Goal: Task Accomplishment & Management: Manage account settings

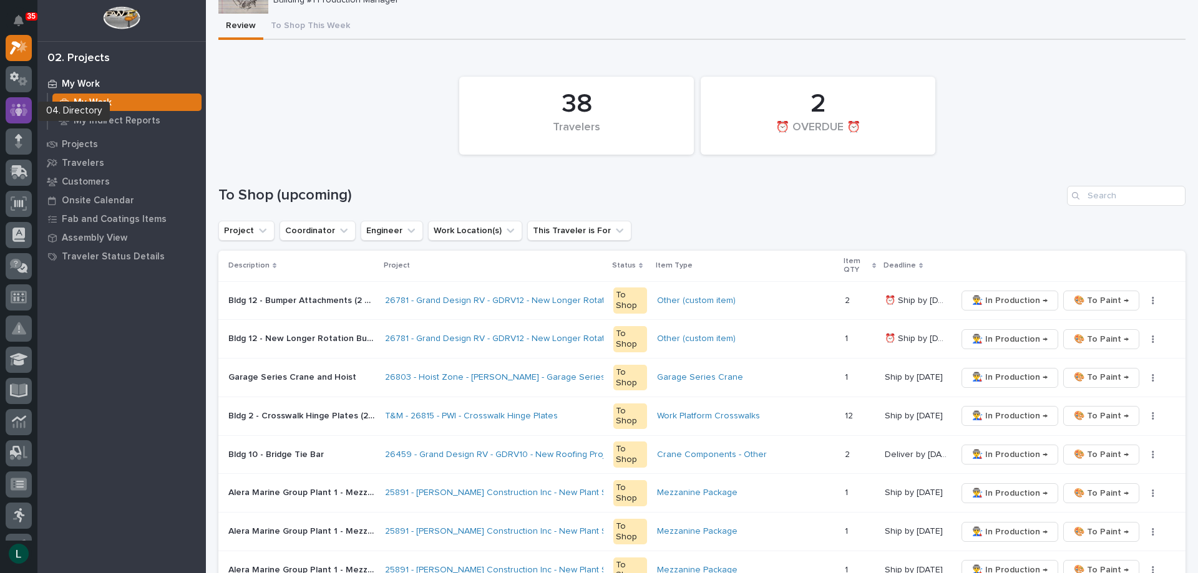
click at [16, 109] on icon at bounding box center [19, 110] width 18 height 14
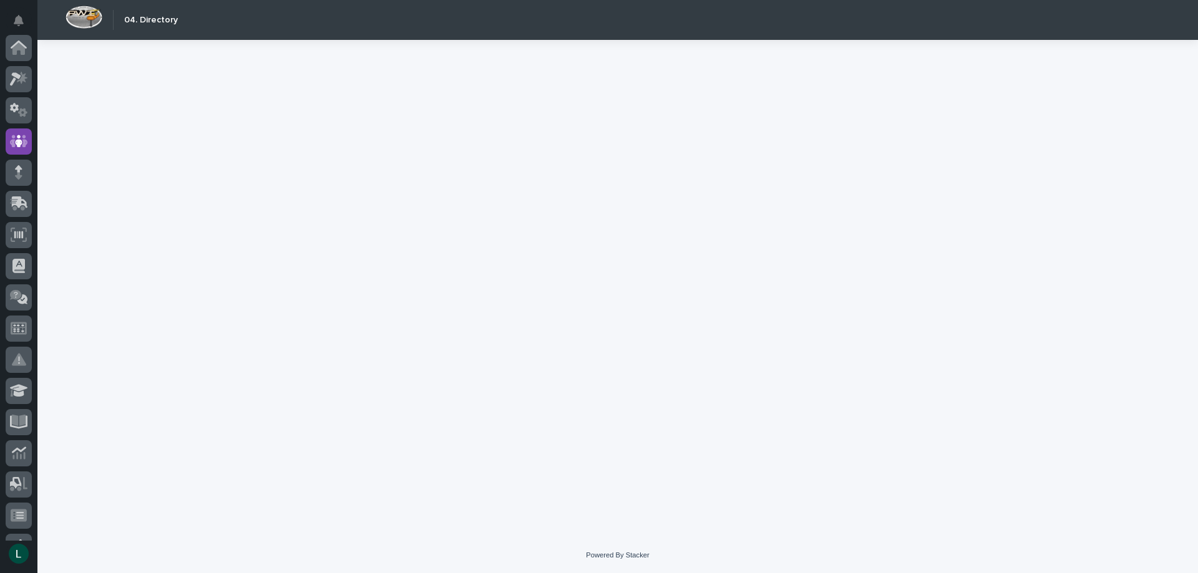
scroll to position [94, 0]
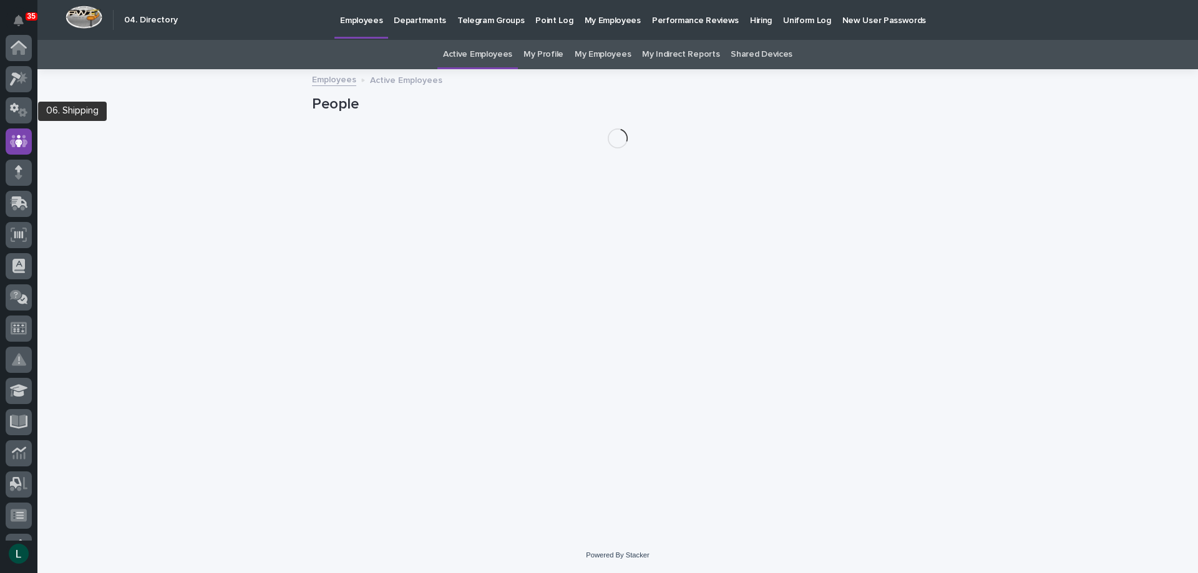
scroll to position [94, 0]
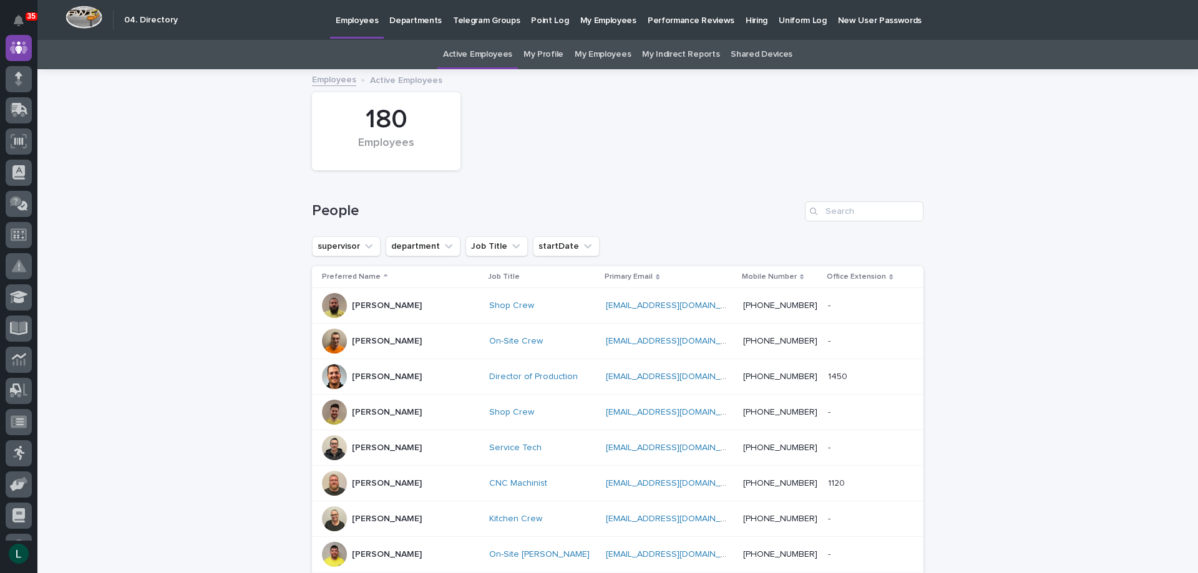
click at [399, 19] on p "Departments" at bounding box center [415, 13] width 52 height 26
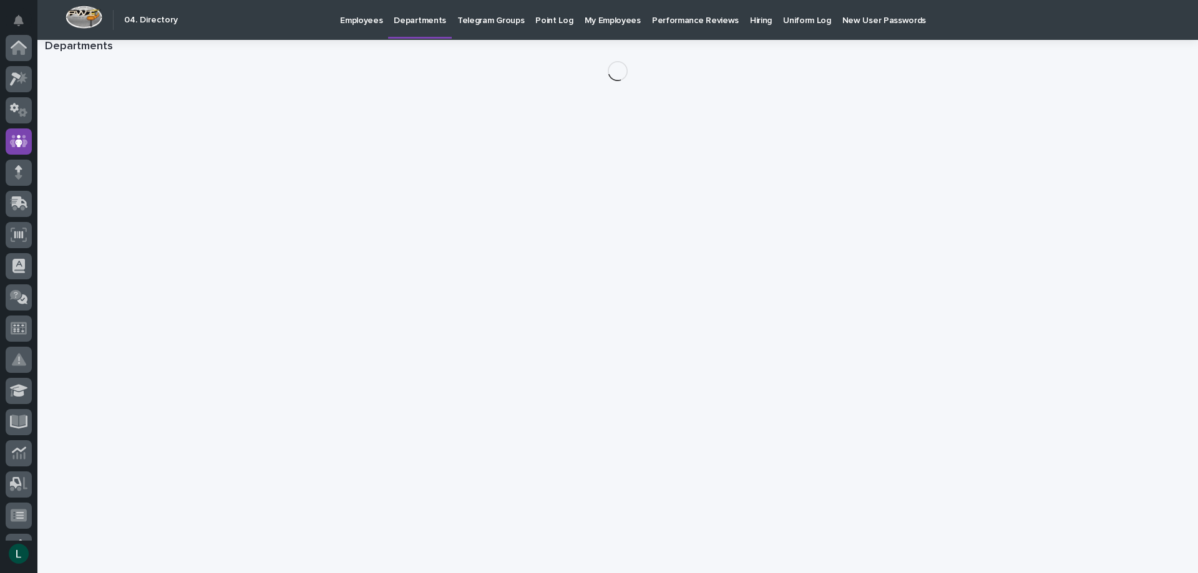
scroll to position [94, 0]
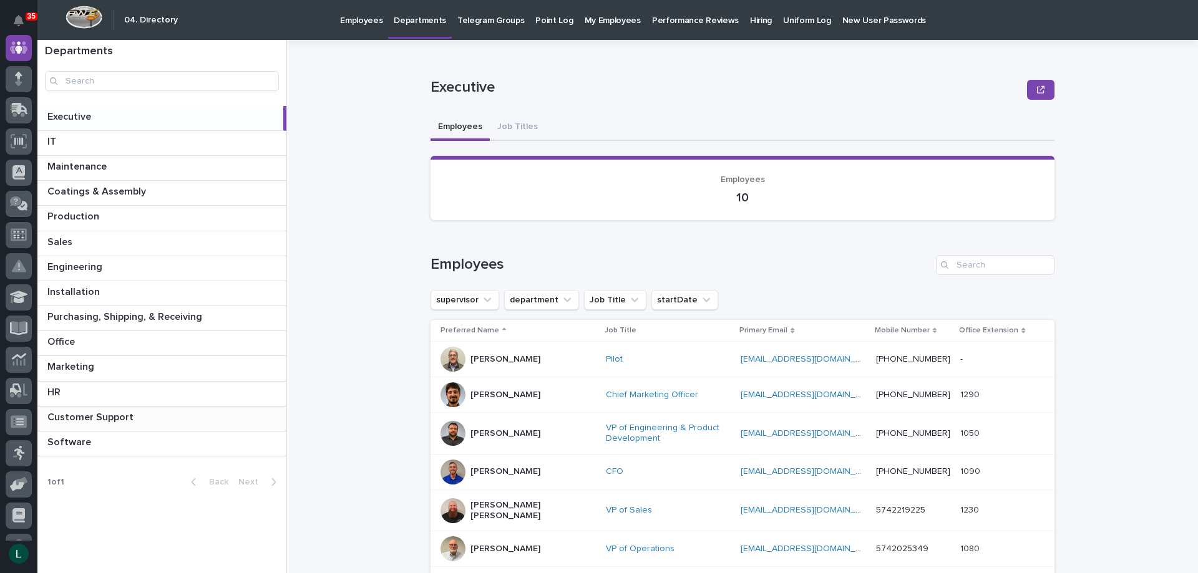
click at [94, 414] on p "Customer Support" at bounding box center [91, 416] width 89 height 14
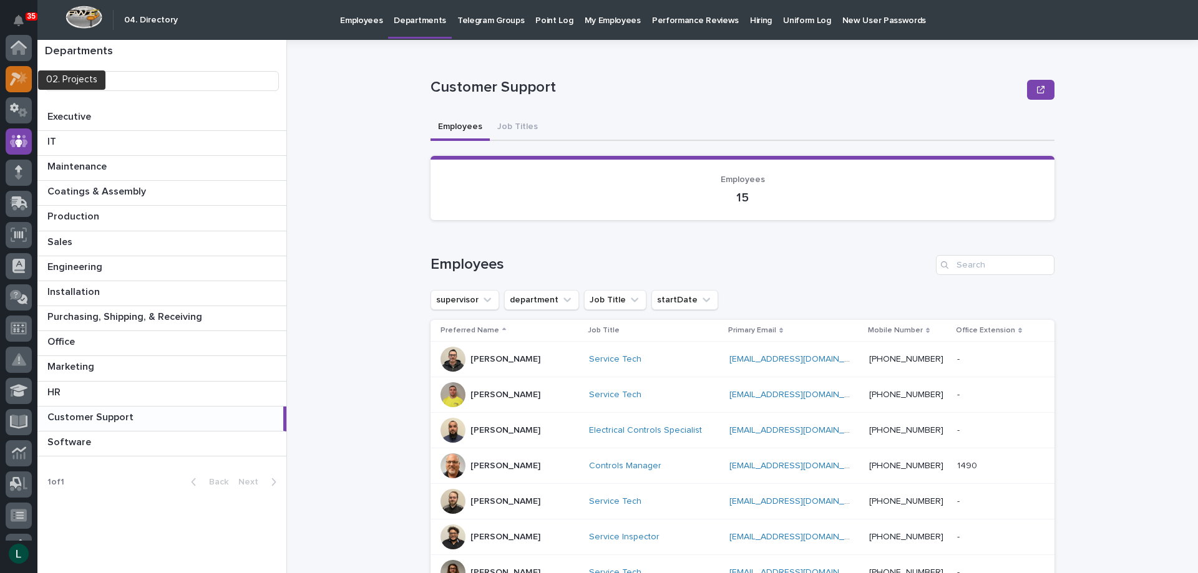
click at [14, 78] on icon at bounding box center [15, 79] width 11 height 14
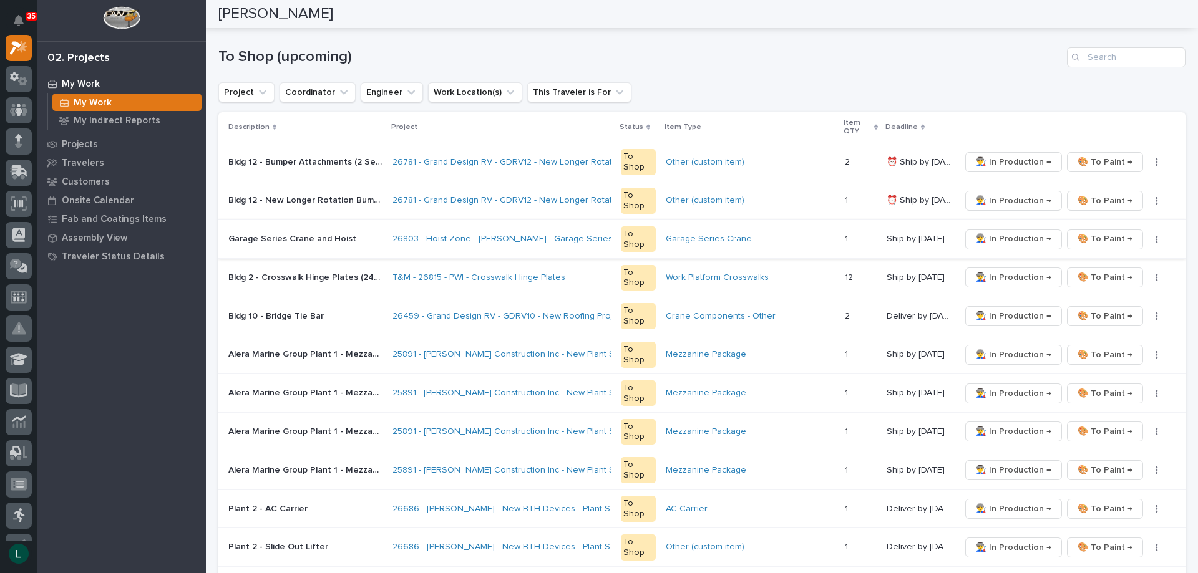
scroll to position [187, 0]
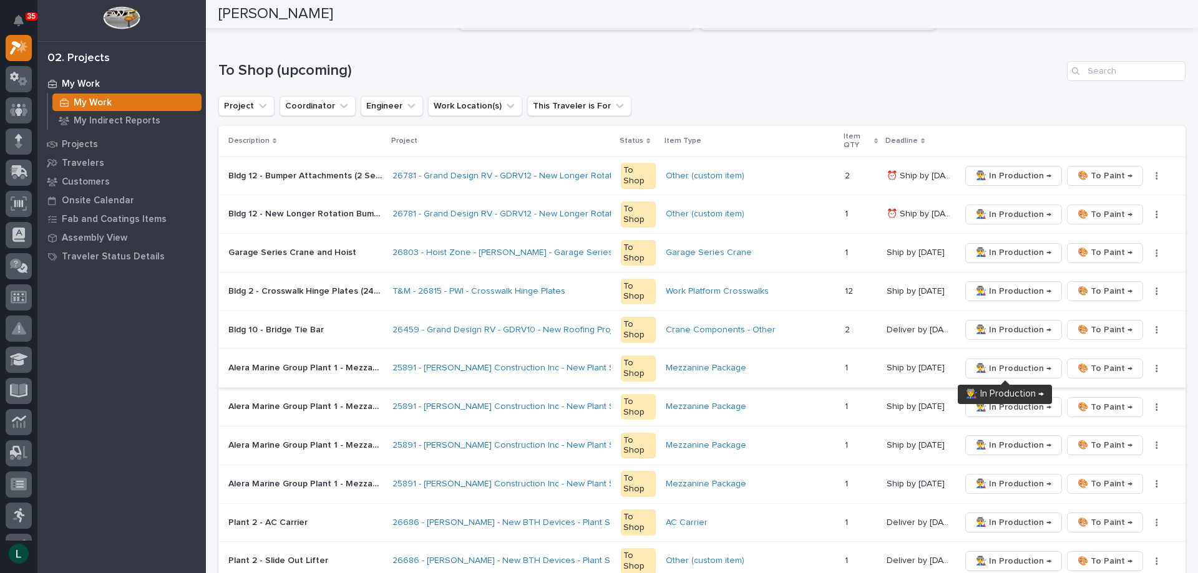
click at [997, 369] on span "👨‍🏭 In Production →" at bounding box center [1013, 368] width 75 height 15
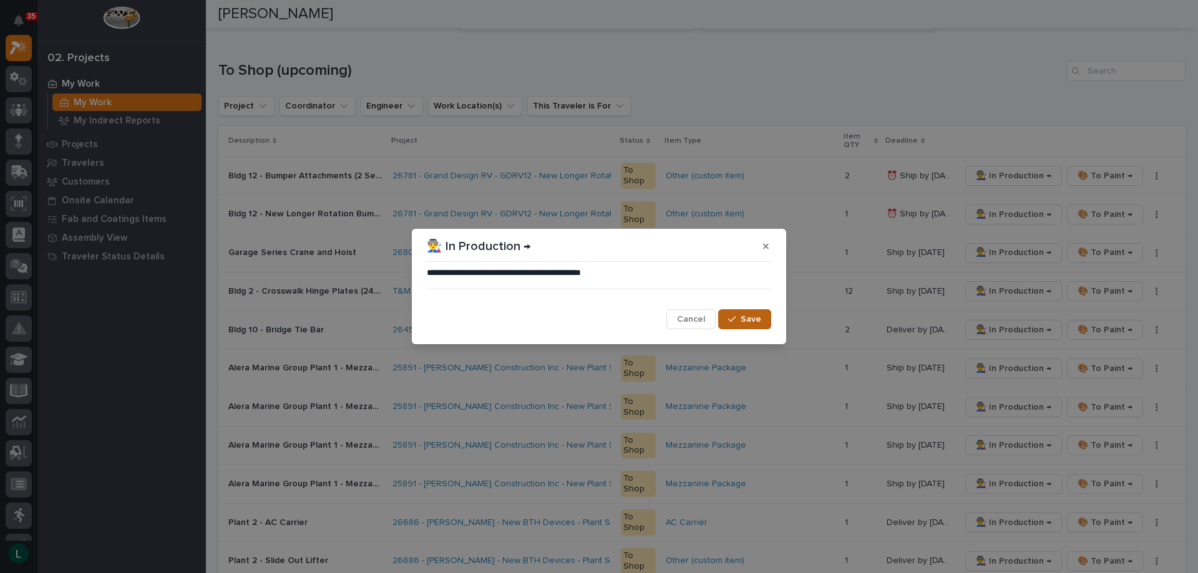
click at [760, 317] on span "Save" at bounding box center [750, 319] width 21 height 11
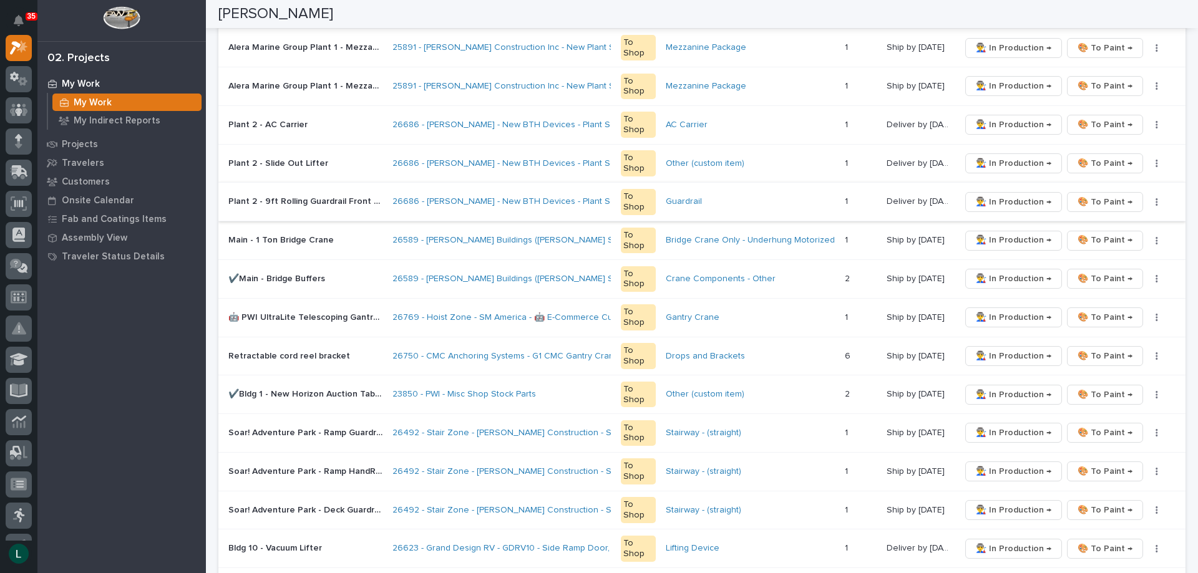
scroll to position [624, 0]
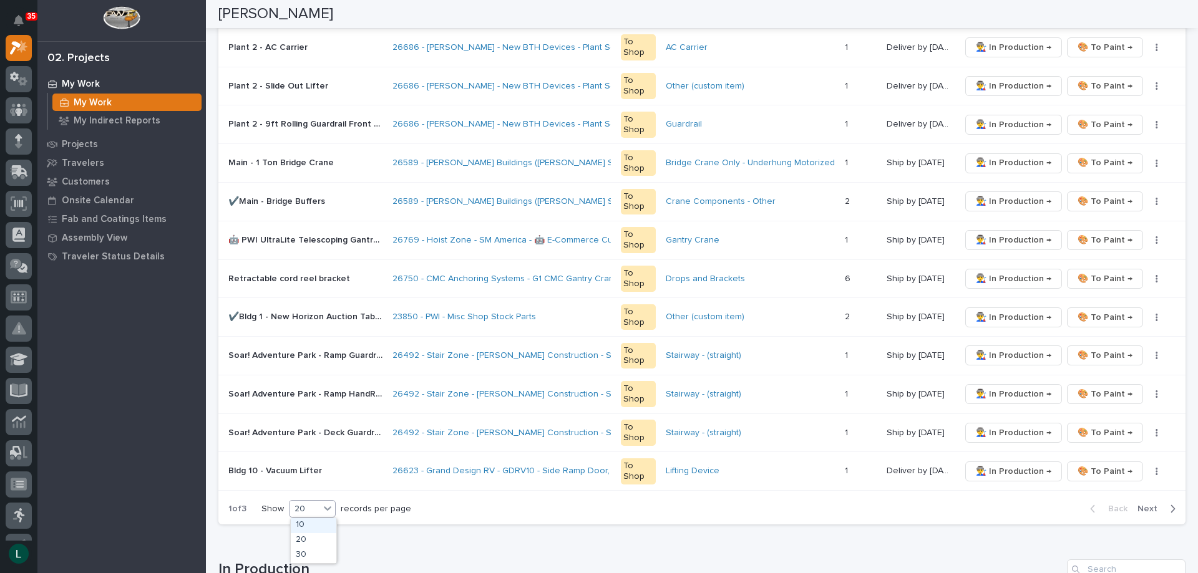
click at [312, 508] on div "20" at bounding box center [304, 509] width 30 height 13
drag, startPoint x: 312, startPoint y: 526, endPoint x: 313, endPoint y: 553, distance: 26.2
click at [313, 553] on div "30" at bounding box center [314, 555] width 46 height 15
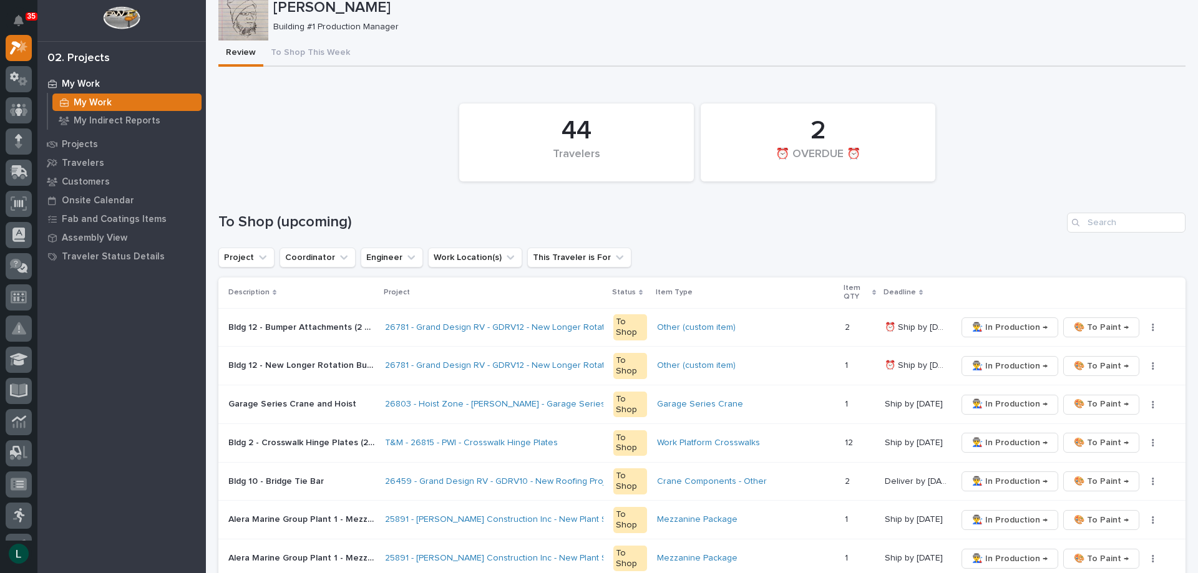
scroll to position [125, 0]
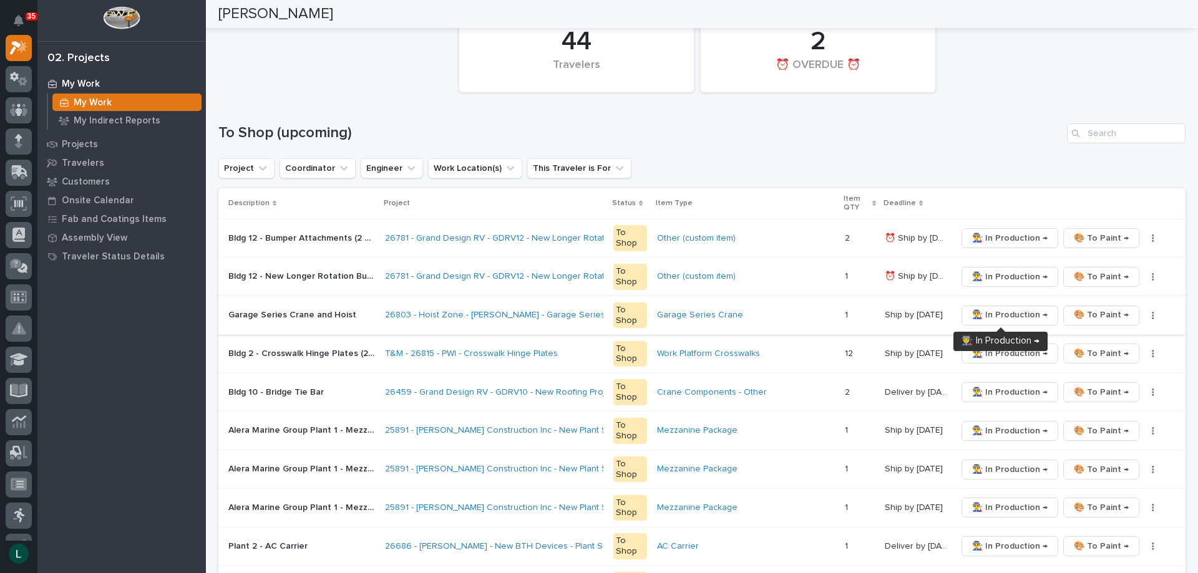
click at [1018, 311] on span "👨‍🏭 In Production →" at bounding box center [1009, 315] width 75 height 15
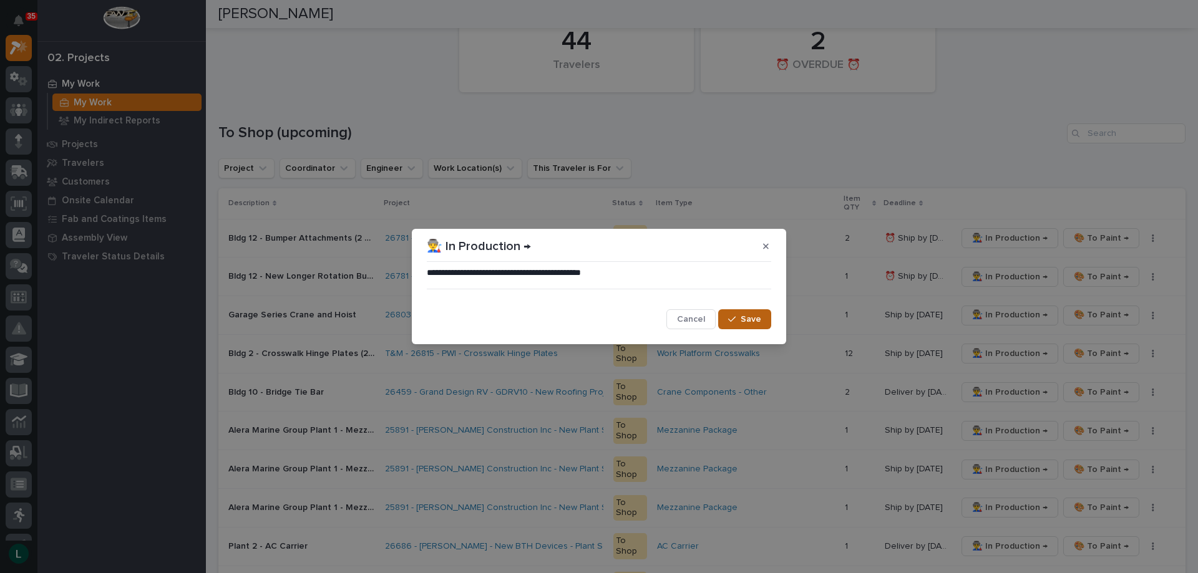
click at [759, 314] on span "Save" at bounding box center [750, 319] width 21 height 11
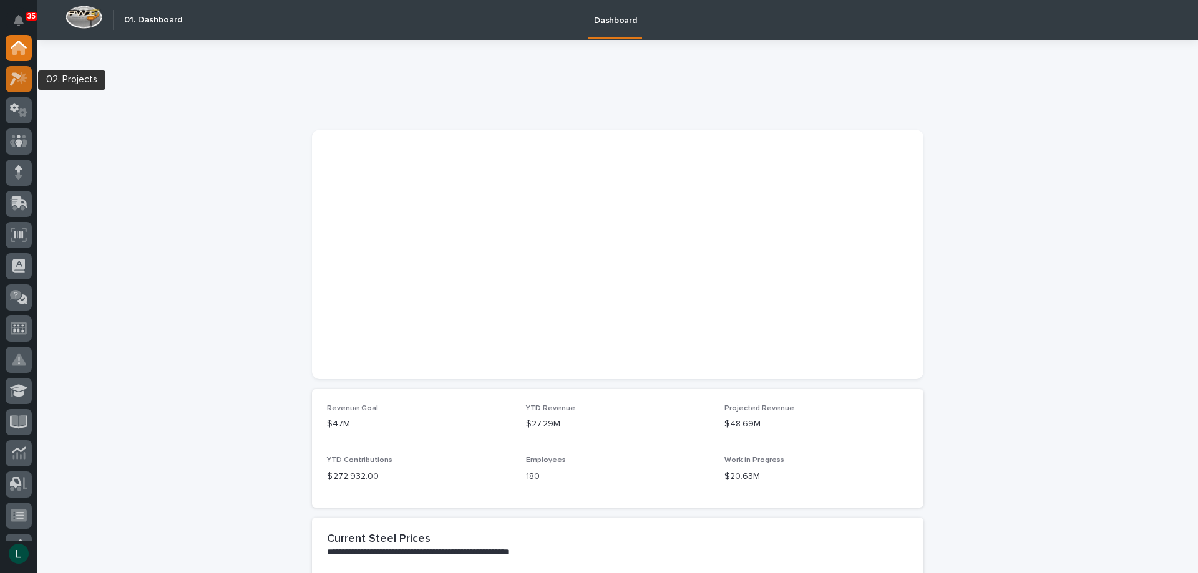
click at [19, 79] on icon at bounding box center [19, 79] width 18 height 14
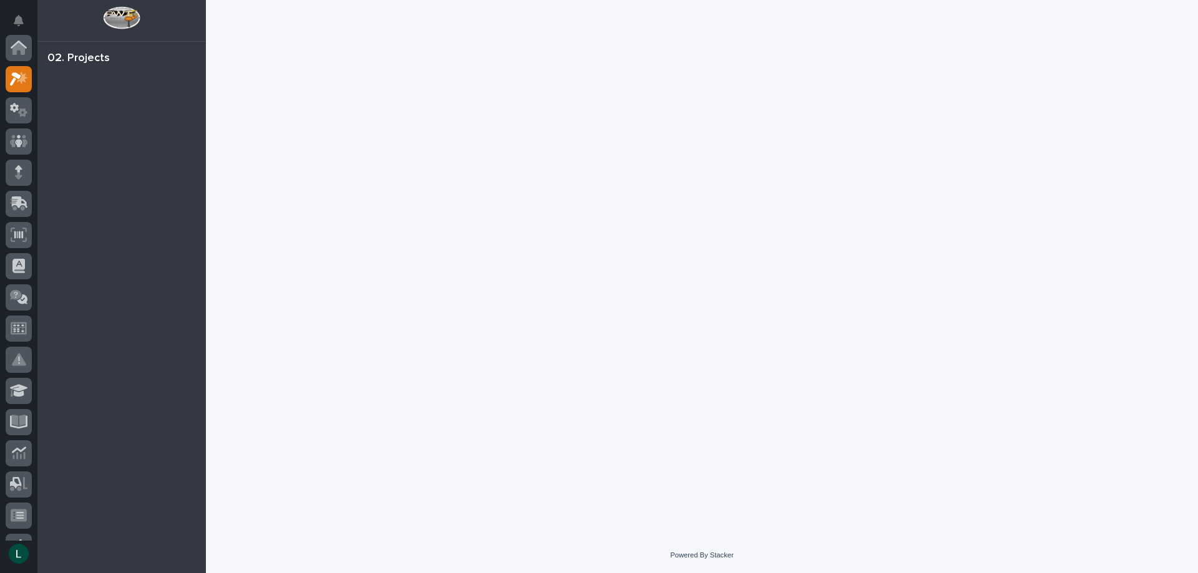
scroll to position [31, 0]
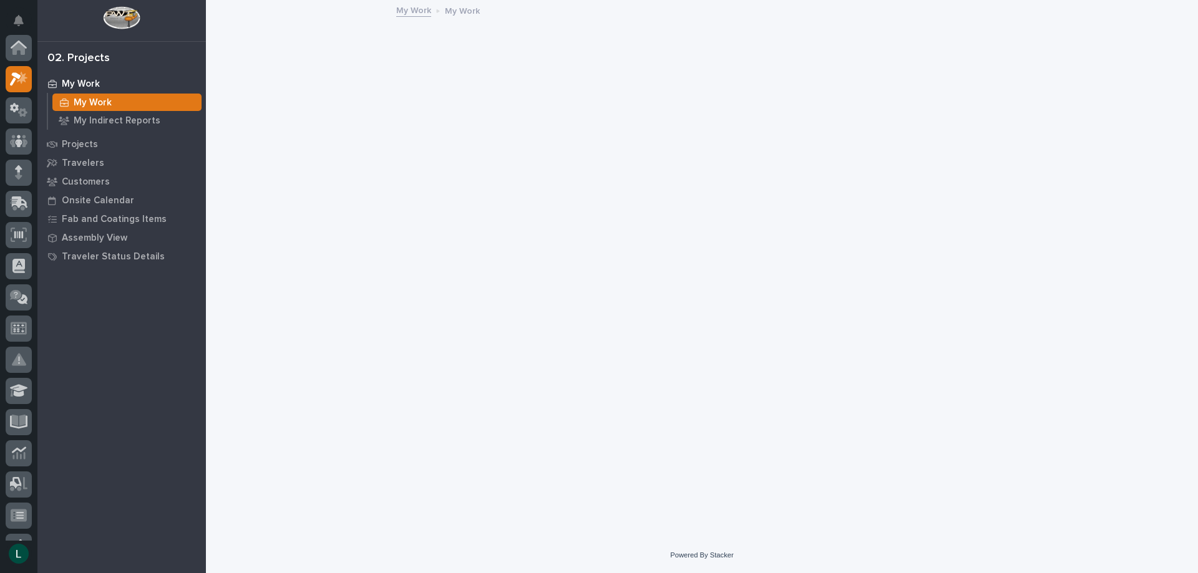
scroll to position [31, 0]
